Goal: Use online tool/utility: Utilize a website feature to perform a specific function

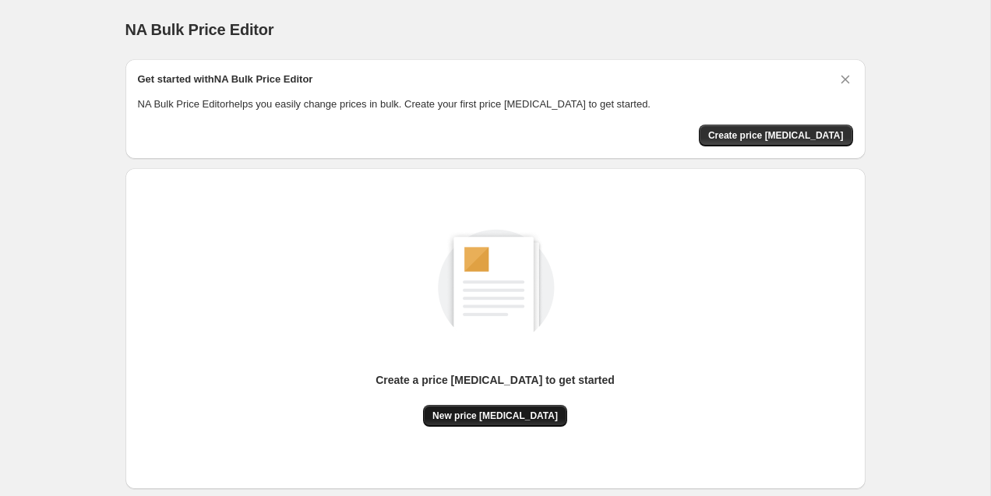
click at [527, 418] on span "New price [MEDICAL_DATA]" at bounding box center [494, 416] width 125 height 12
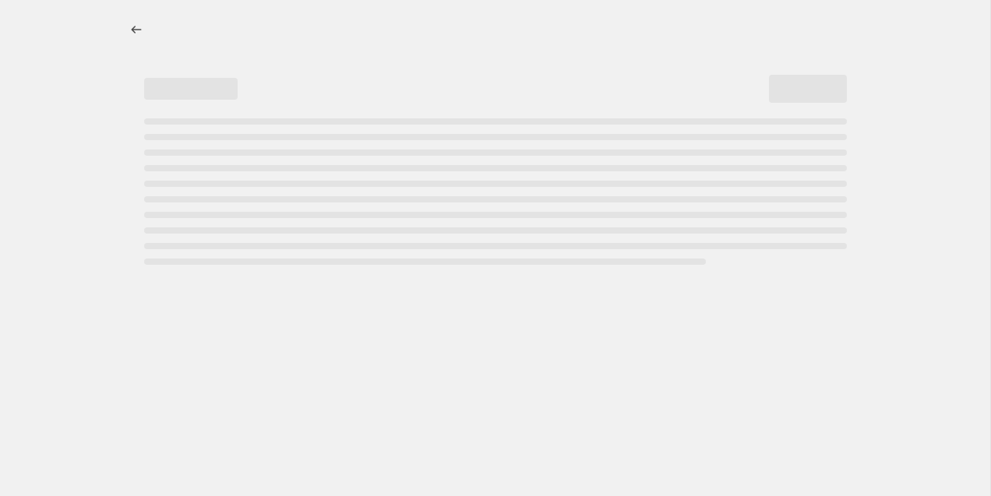
select select "percentage"
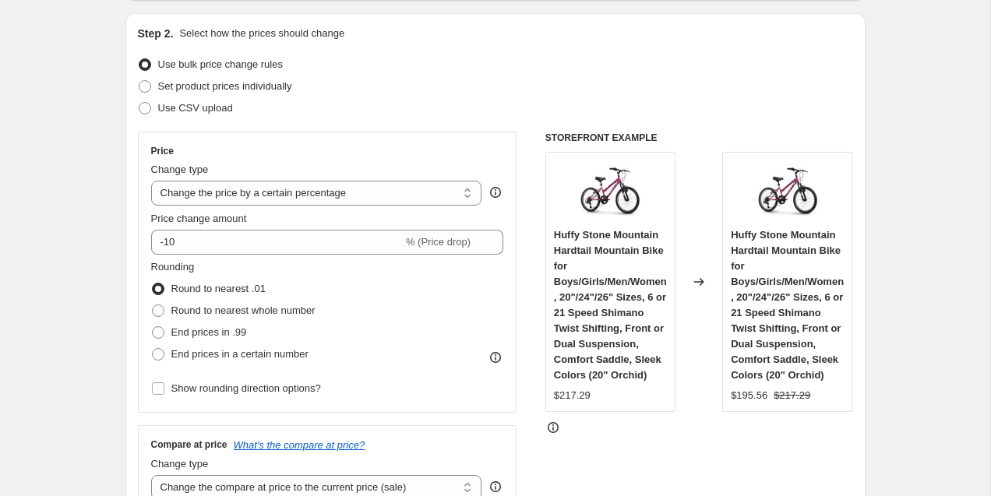
scroll to position [157, 0]
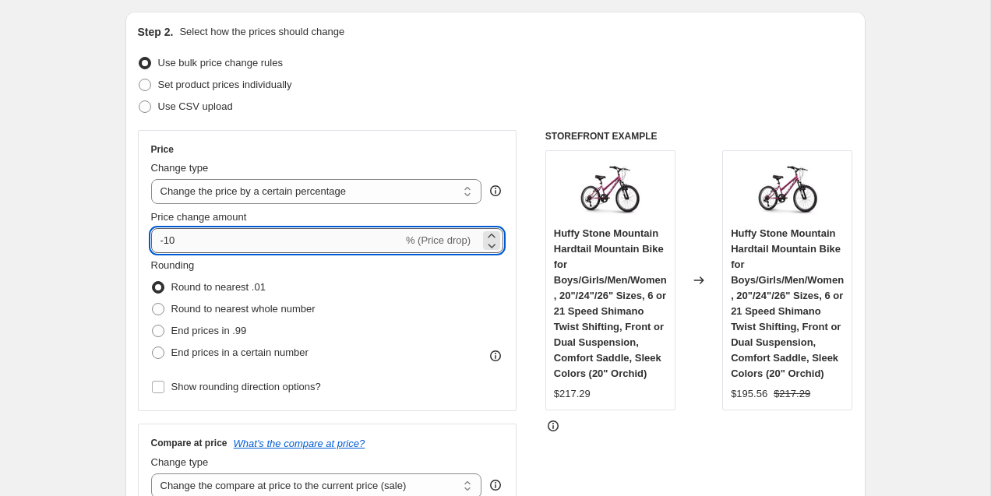
click at [214, 239] on input "-10" at bounding box center [277, 240] width 252 height 25
type input "-1"
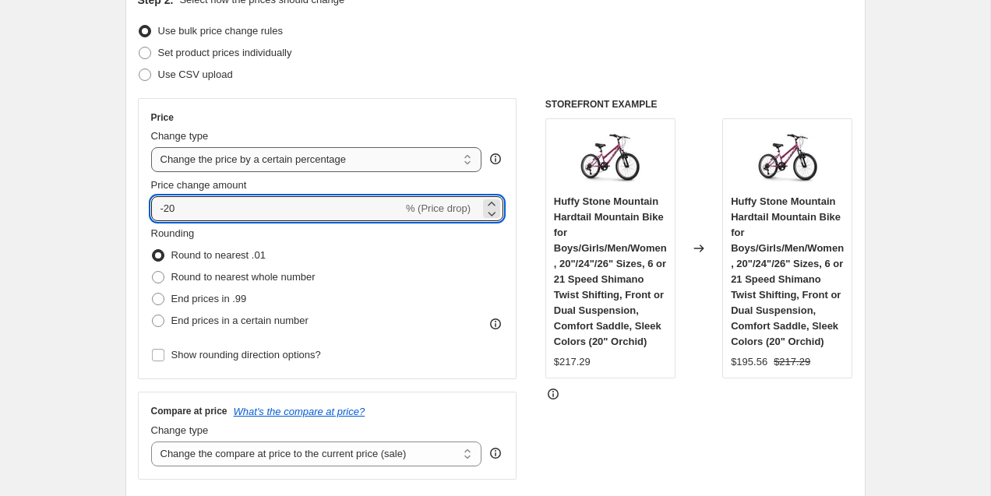
scroll to position [190, 0]
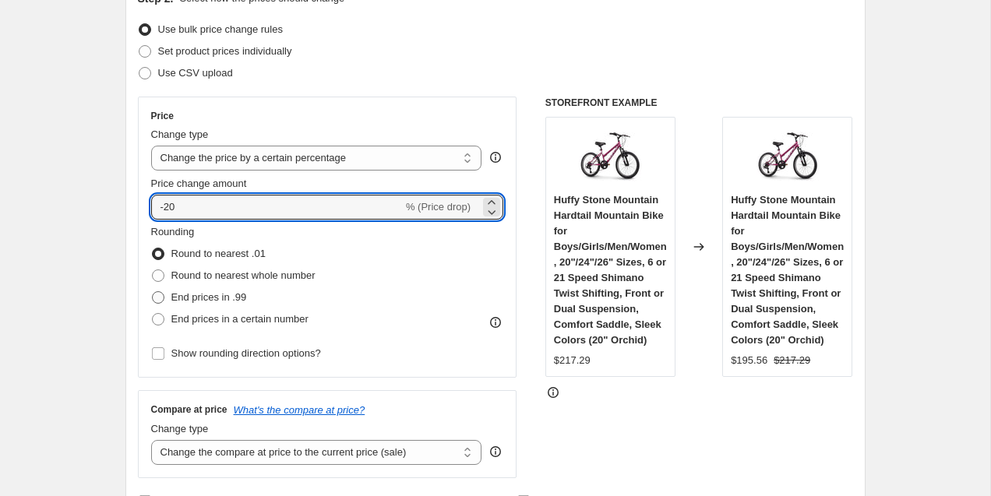
type input "-20"
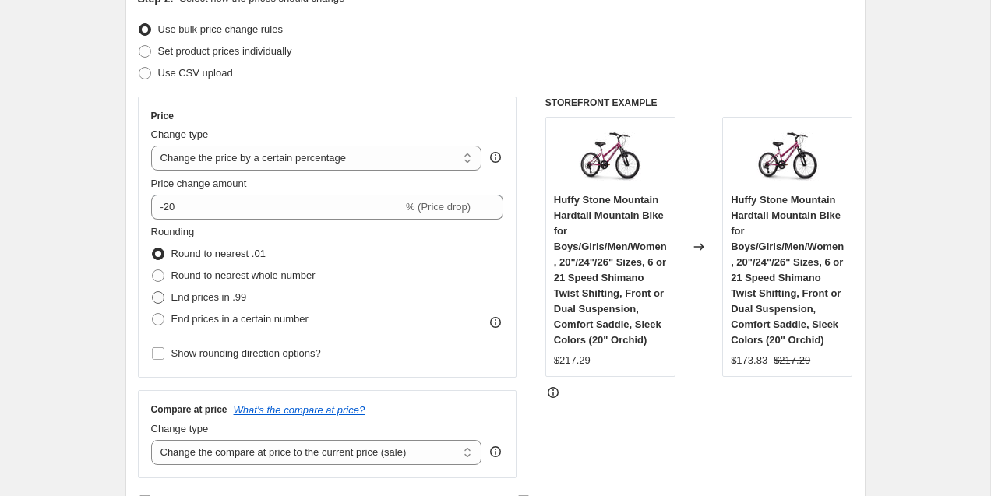
click at [199, 291] on span "End prices in .99" at bounding box center [209, 298] width 76 height 16
click at [153, 291] on input "End prices in .99" at bounding box center [152, 291] width 1 height 1
radio input "true"
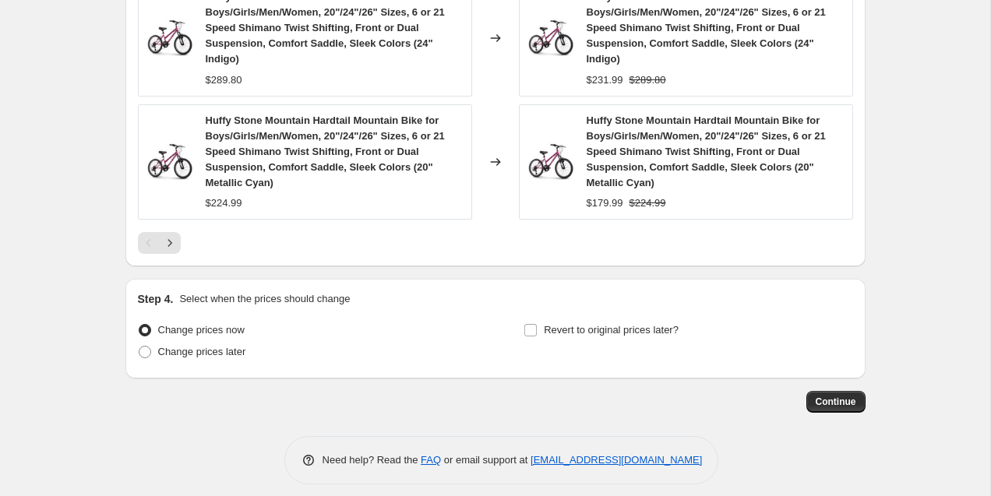
scroll to position [1320, 0]
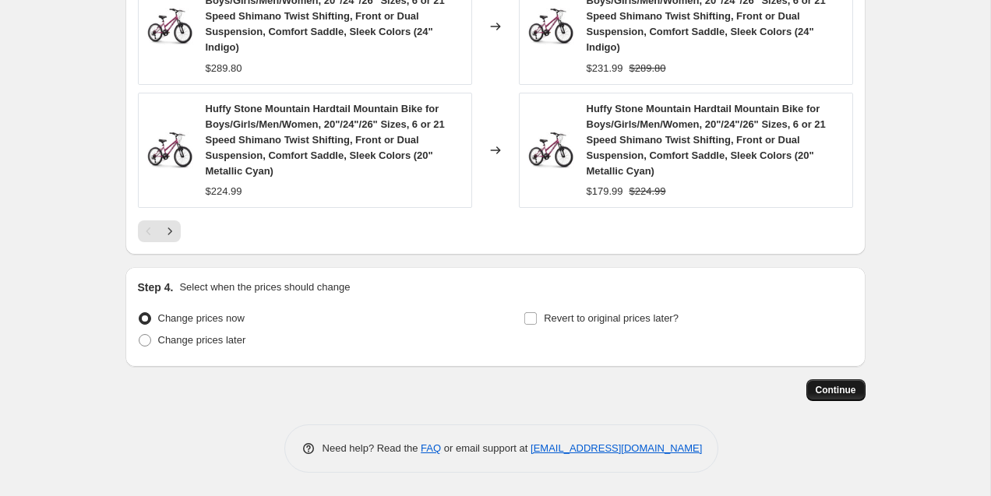
click at [830, 390] on span "Continue" at bounding box center [836, 390] width 41 height 12
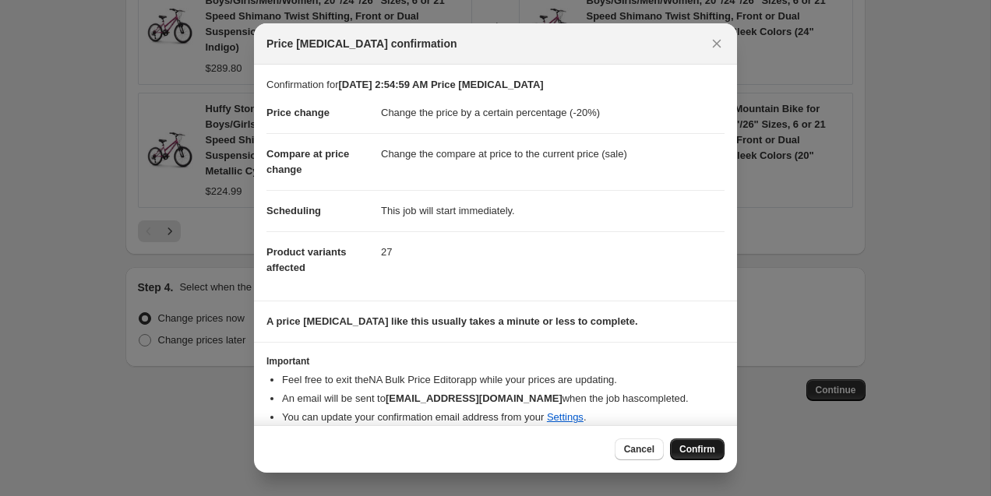
click at [700, 457] on button "Confirm" at bounding box center [697, 450] width 55 height 22
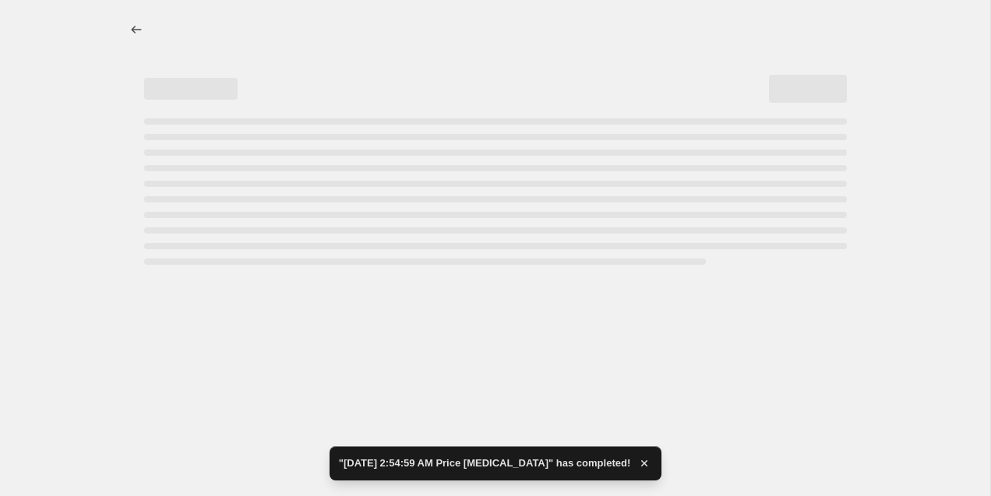
select select "percentage"
